Goal: Use online tool/utility: Utilize a website feature to perform a specific function

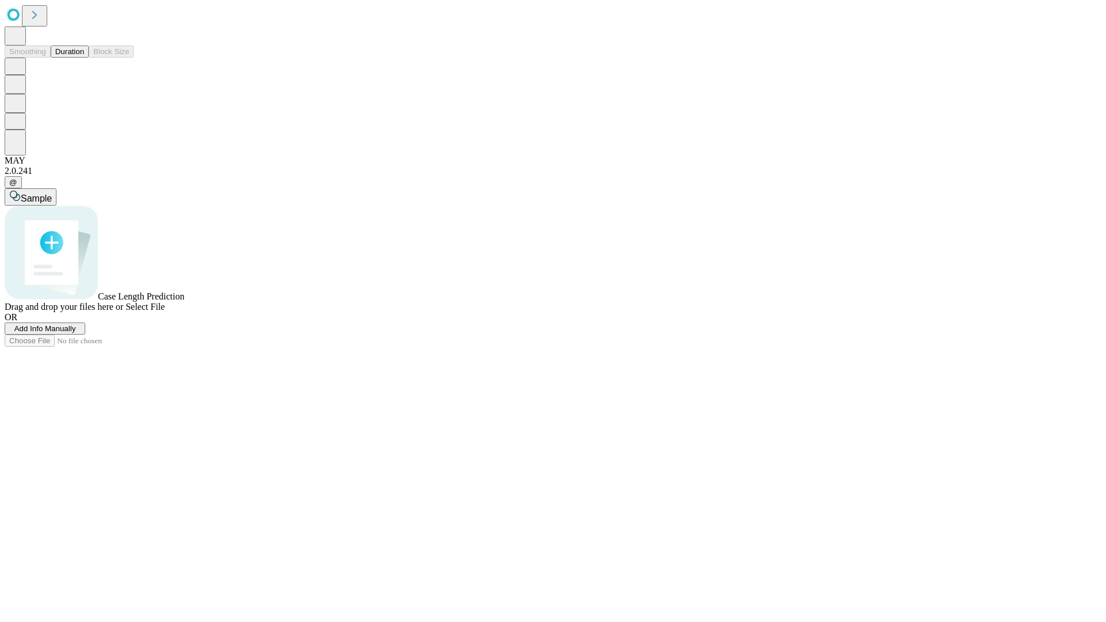
click at [84, 58] on button "Duration" at bounding box center [70, 52] width 38 height 12
click at [76, 333] on span "Add Info Manually" at bounding box center [45, 328] width 62 height 9
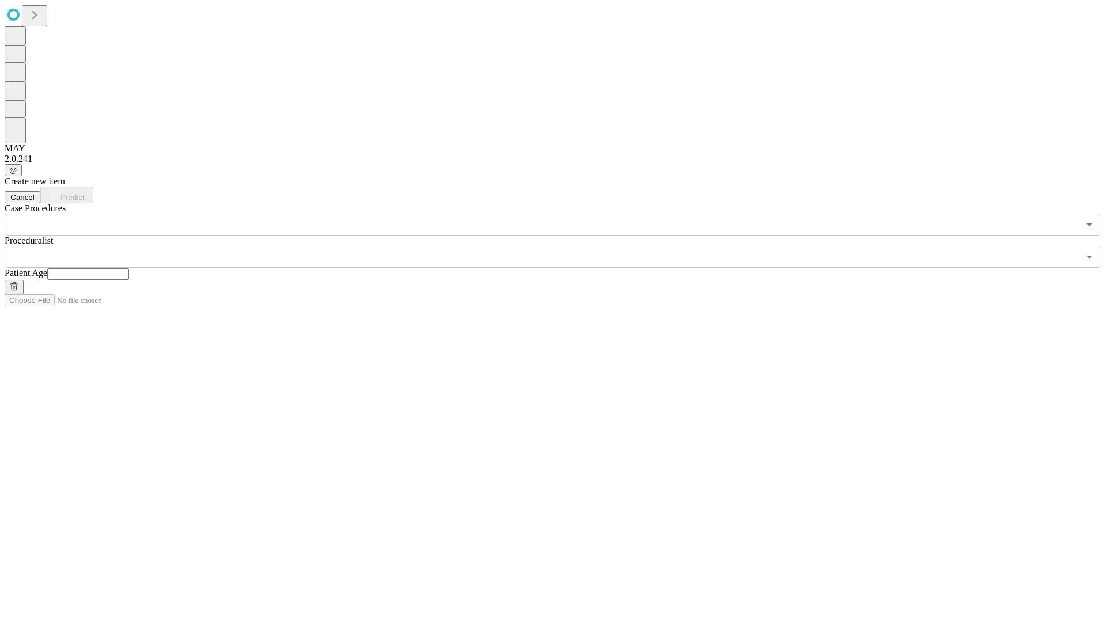
click at [129, 268] on input "text" at bounding box center [88, 274] width 82 height 12
type input "**"
click at [561, 246] on input "text" at bounding box center [542, 257] width 1075 height 22
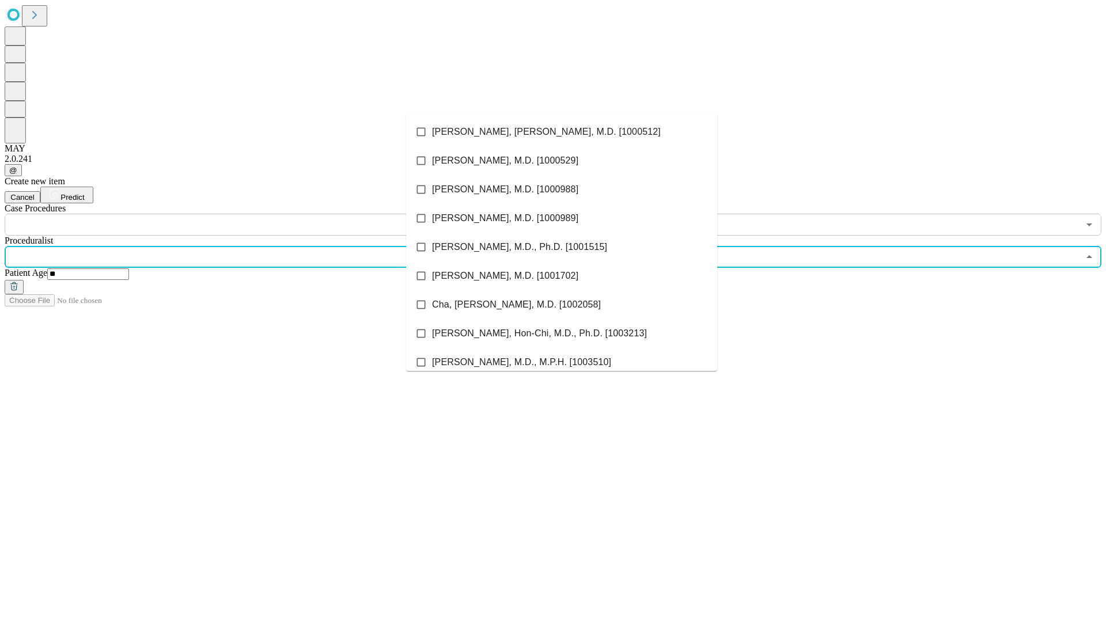
click at [562, 132] on li "[PERSON_NAME], [PERSON_NAME], M.D. [1000512]" at bounding box center [561, 132] width 311 height 29
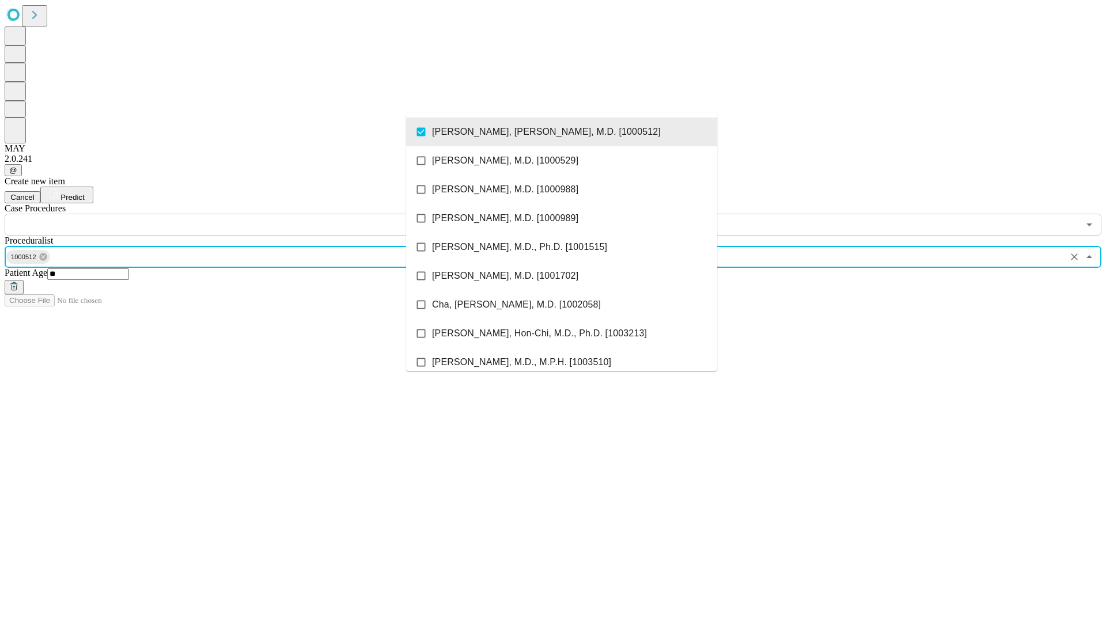
click at [242, 214] on input "text" at bounding box center [542, 225] width 1075 height 22
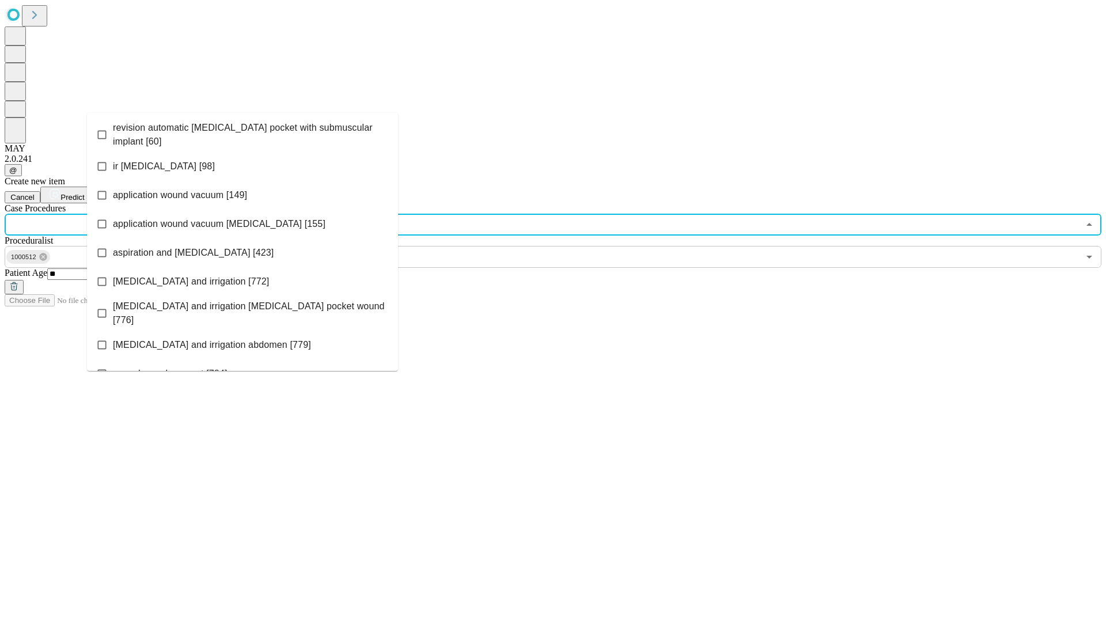
click at [243, 132] on span "revision automatic [MEDICAL_DATA] pocket with submuscular implant [60]" at bounding box center [251, 135] width 276 height 28
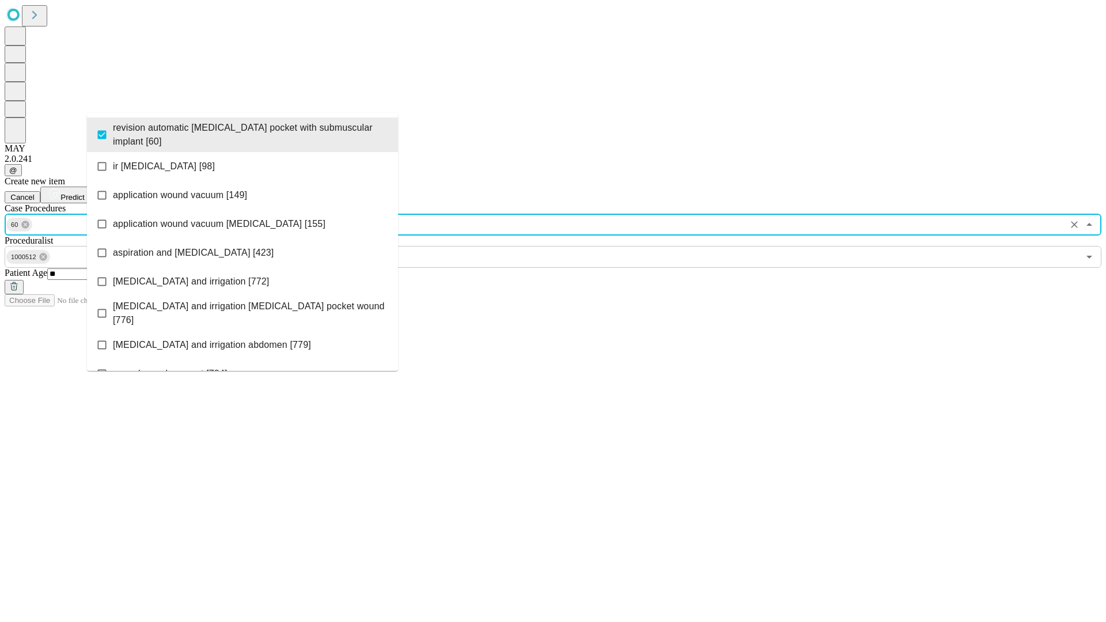
click at [84, 193] on span "Predict" at bounding box center [72, 197] width 24 height 9
